Goal: Use online tool/utility

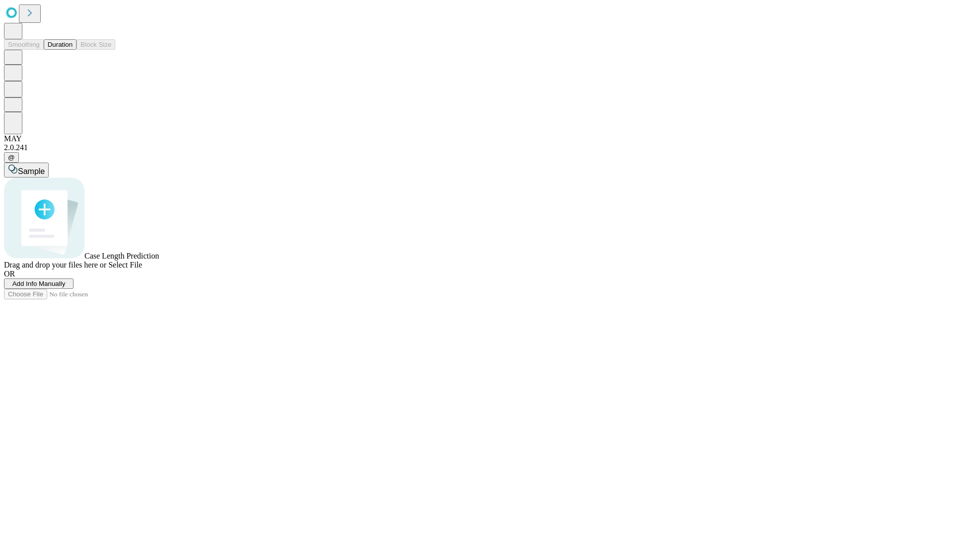
click at [73, 50] on button "Duration" at bounding box center [60, 44] width 33 height 10
click at [142, 269] on span "Select File" at bounding box center [125, 264] width 34 height 8
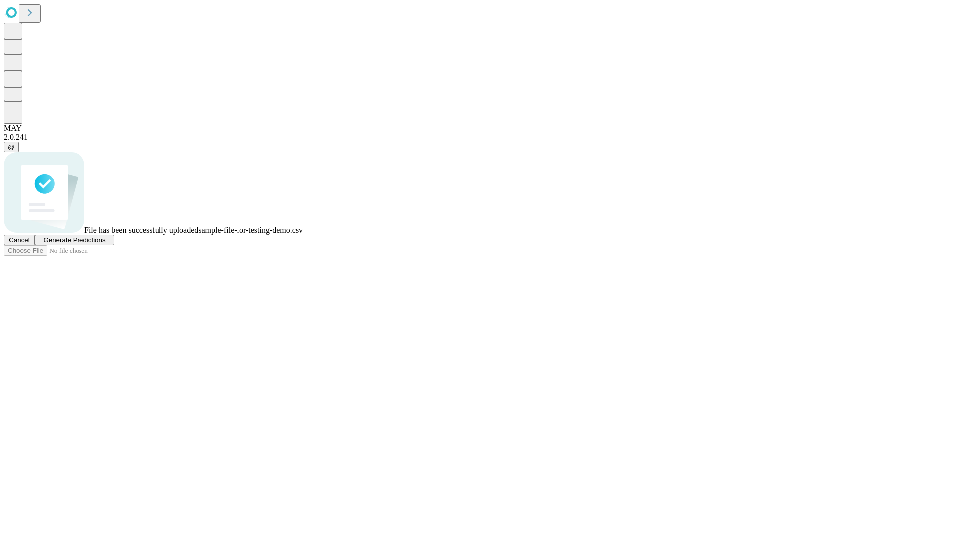
click at [105, 243] on span "Generate Predictions" at bounding box center [74, 239] width 62 height 7
